Goal: Find specific page/section: Find specific page/section

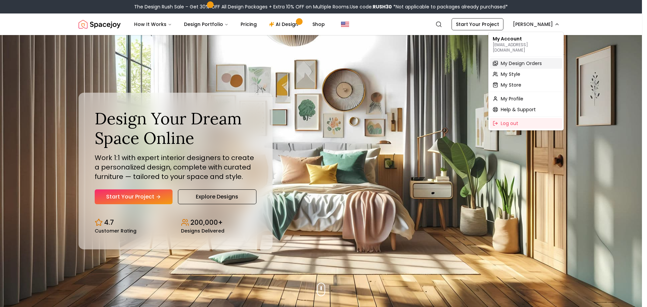
click at [510, 60] on span "My Design Orders" at bounding box center [521, 63] width 41 height 7
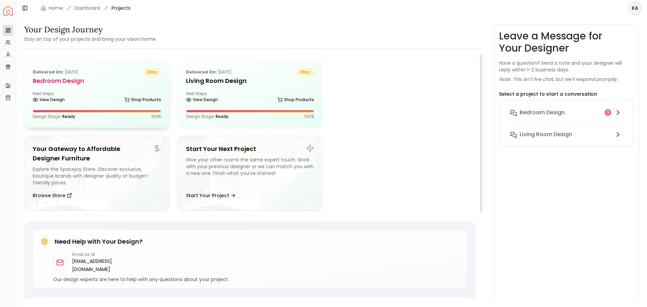
click at [85, 99] on div "View Design Shop Products" at bounding box center [97, 101] width 128 height 7
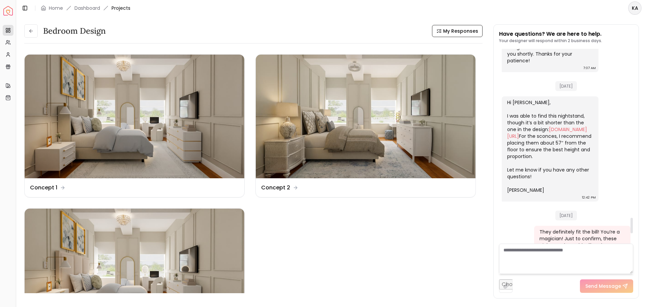
scroll to position [2103, 0]
click at [531, 204] on div "Hi [PERSON_NAME], I was able to find this nightstand, though it’s a bit shorter…" at bounding box center [550, 151] width 97 height 105
